Goal: Task Accomplishment & Management: Complete application form

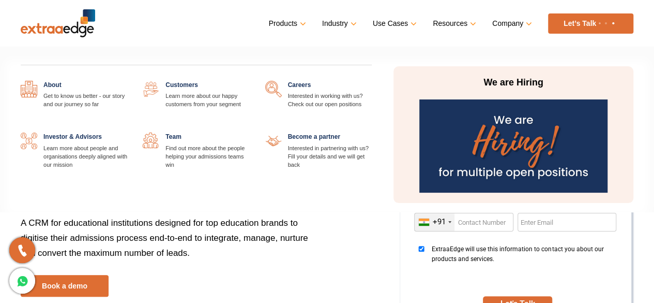
click at [372, 81] on link at bounding box center [372, 81] width 0 height 0
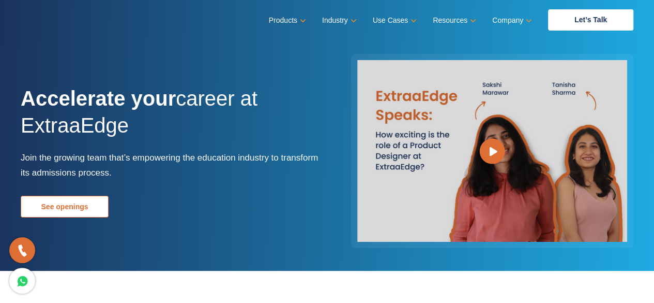
click at [69, 201] on link "See openings" at bounding box center [65, 207] width 88 height 22
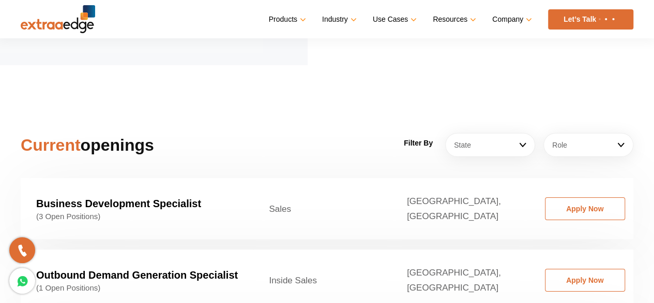
scroll to position [1522, 0]
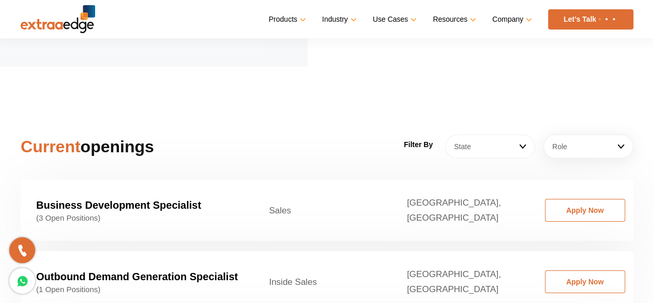
click at [523, 134] on link "State" at bounding box center [490, 146] width 90 height 24
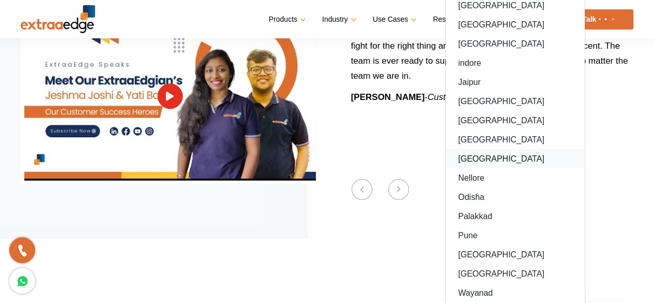
scroll to position [1367, 0]
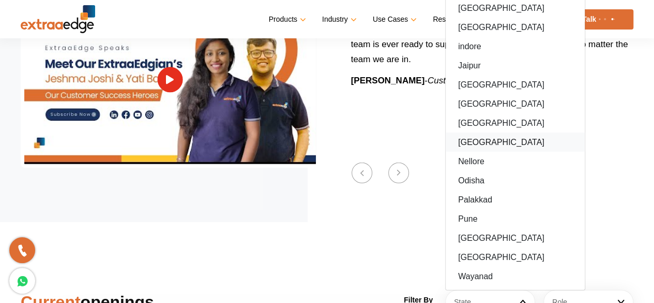
click at [479, 132] on link "[GEOGRAPHIC_DATA]" at bounding box center [515, 141] width 139 height 19
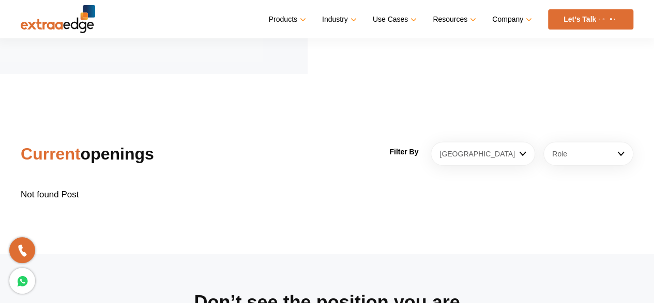
scroll to position [1522, 0]
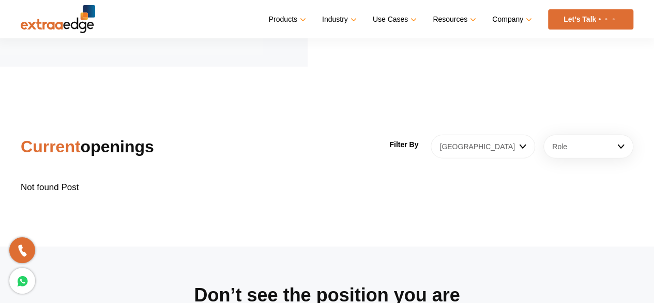
click at [495, 134] on link "[GEOGRAPHIC_DATA]" at bounding box center [483, 146] width 104 height 24
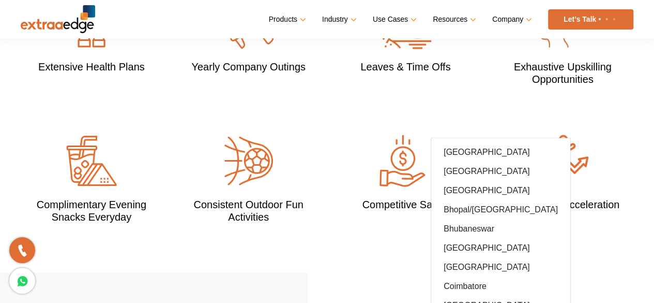
scroll to position [1005, 0]
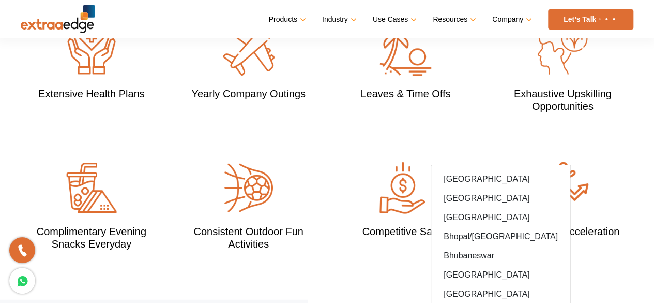
click at [470, 101] on div "Extensive Health Plans Yearly Company Outings Leaves & Time Offs Exhaustive Ups…" at bounding box center [327, 161] width 629 height 275
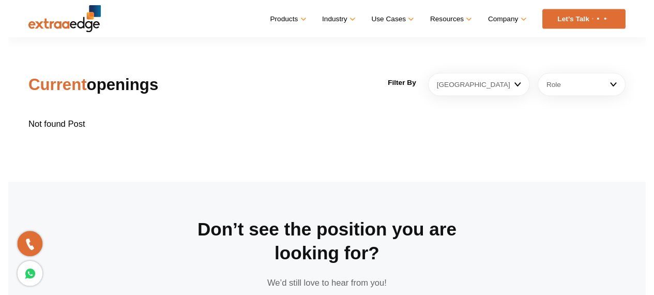
scroll to position [1522, 0]
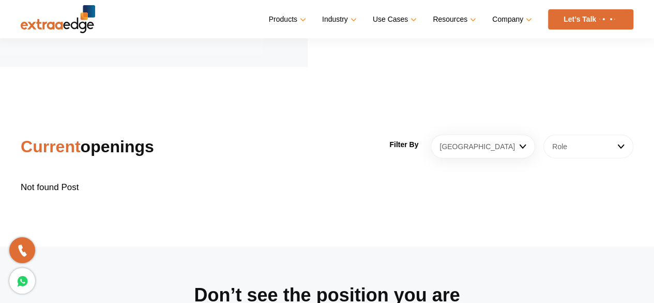
click at [546, 135] on link "Role" at bounding box center [589, 146] width 90 height 24
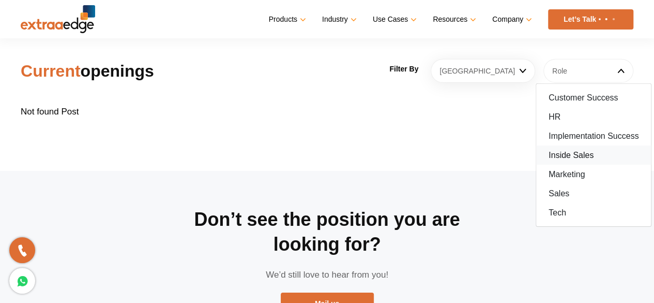
scroll to position [1574, 0]
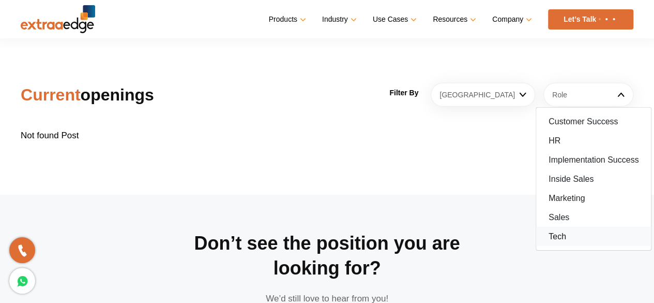
click at [566, 227] on link "Tech" at bounding box center [593, 236] width 115 height 19
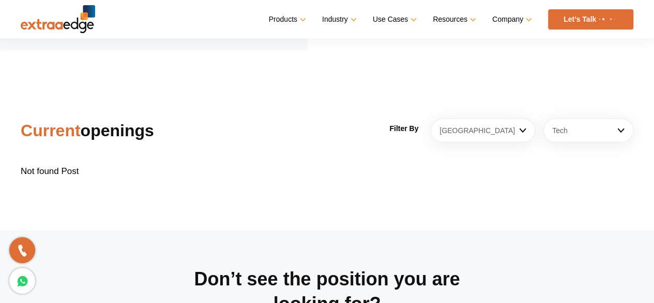
scroll to position [1522, 0]
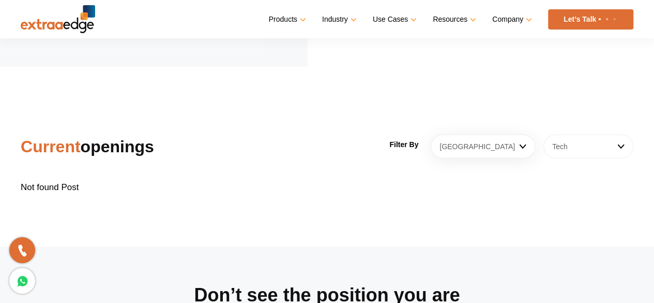
click at [590, 134] on link "Tech" at bounding box center [589, 146] width 90 height 24
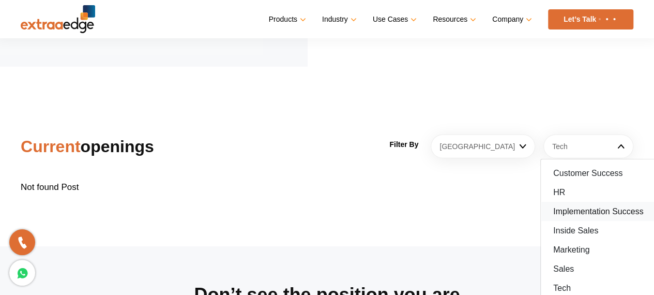
click at [591, 202] on link "Implementation Success" at bounding box center [598, 211] width 115 height 19
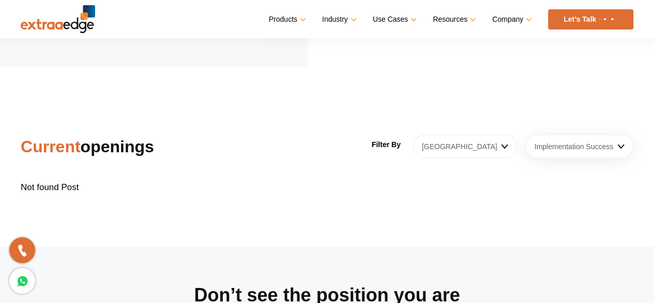
click at [465, 134] on link "[GEOGRAPHIC_DATA]" at bounding box center [465, 146] width 104 height 24
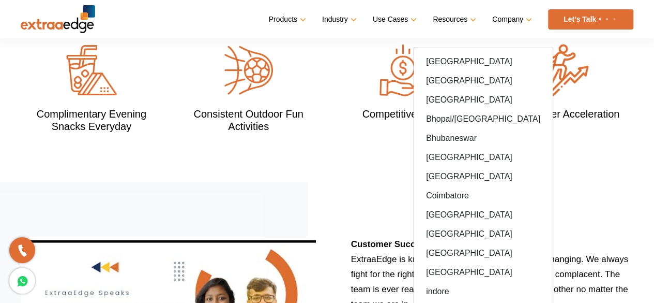
scroll to position [1108, 0]
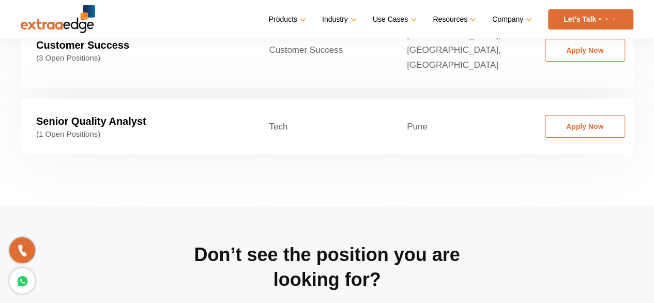
scroll to position [1522, 0]
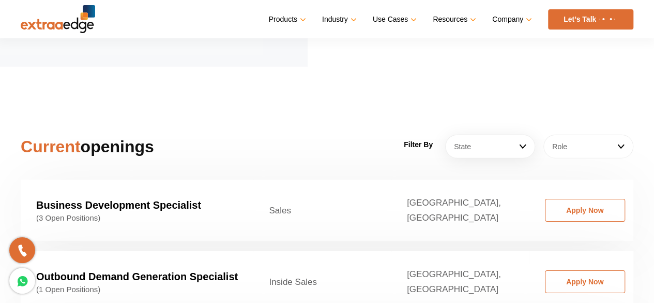
click at [596, 136] on link "Role" at bounding box center [589, 146] width 90 height 24
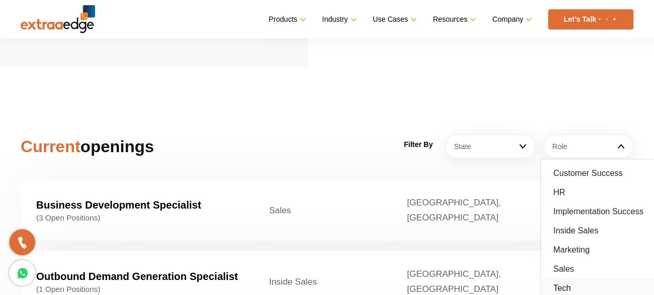
click at [565, 278] on link "Tech" at bounding box center [598, 287] width 115 height 19
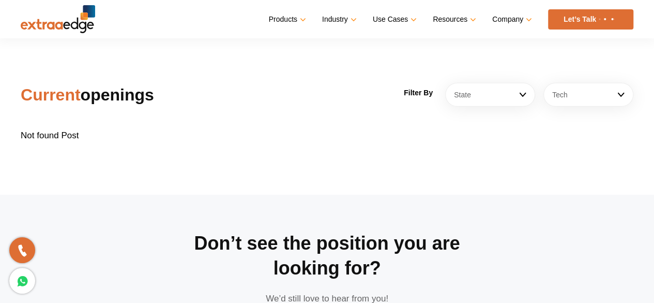
scroll to position [1470, 0]
